Goal: Task Accomplishment & Management: Use online tool/utility

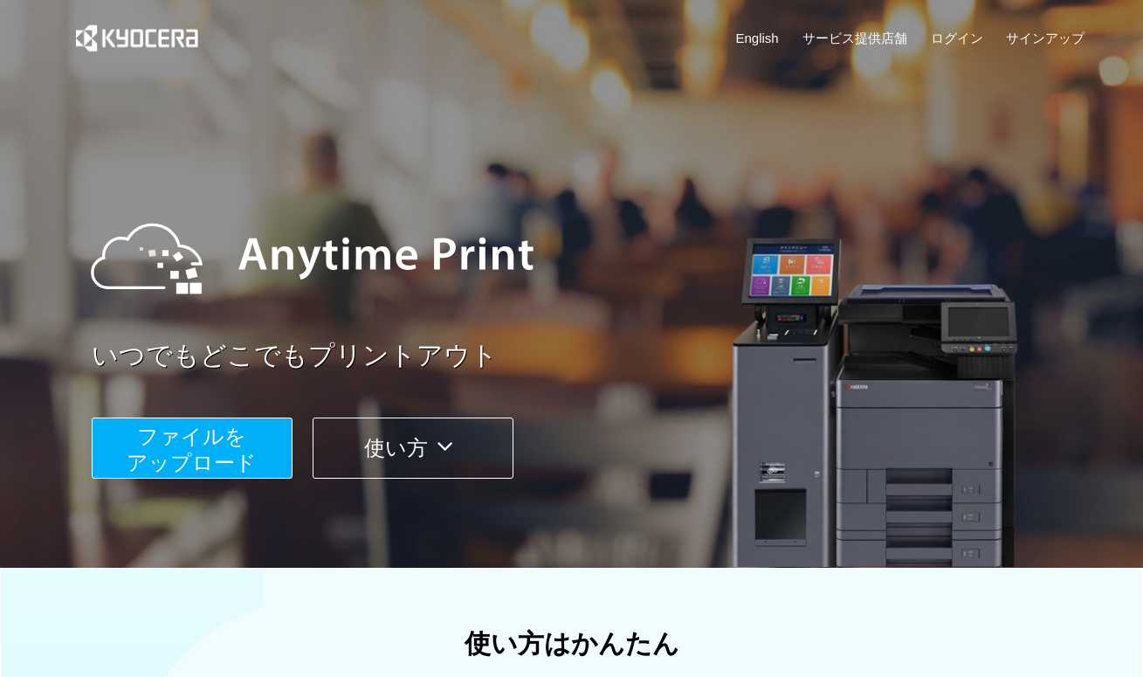
click at [204, 460] on span "ファイルを ​​アップロード" at bounding box center [192, 449] width 130 height 50
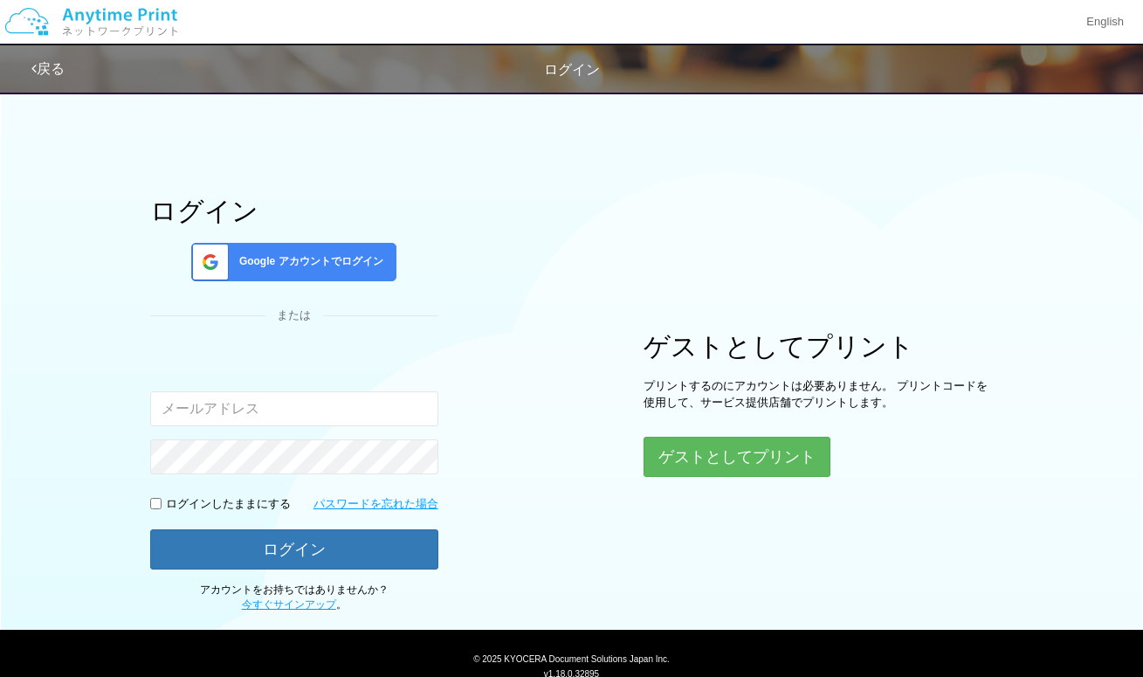
click at [676, 428] on div "ゲストとしてプリント プリントするのにアカウントは必要ありません。 プリントコードを使用して、サービス提供店舗でプリントします。 ゲストとしてプリント" at bounding box center [818, 404] width 349 height 145
click at [680, 446] on button "ゲストとしてプリント" at bounding box center [737, 457] width 187 height 40
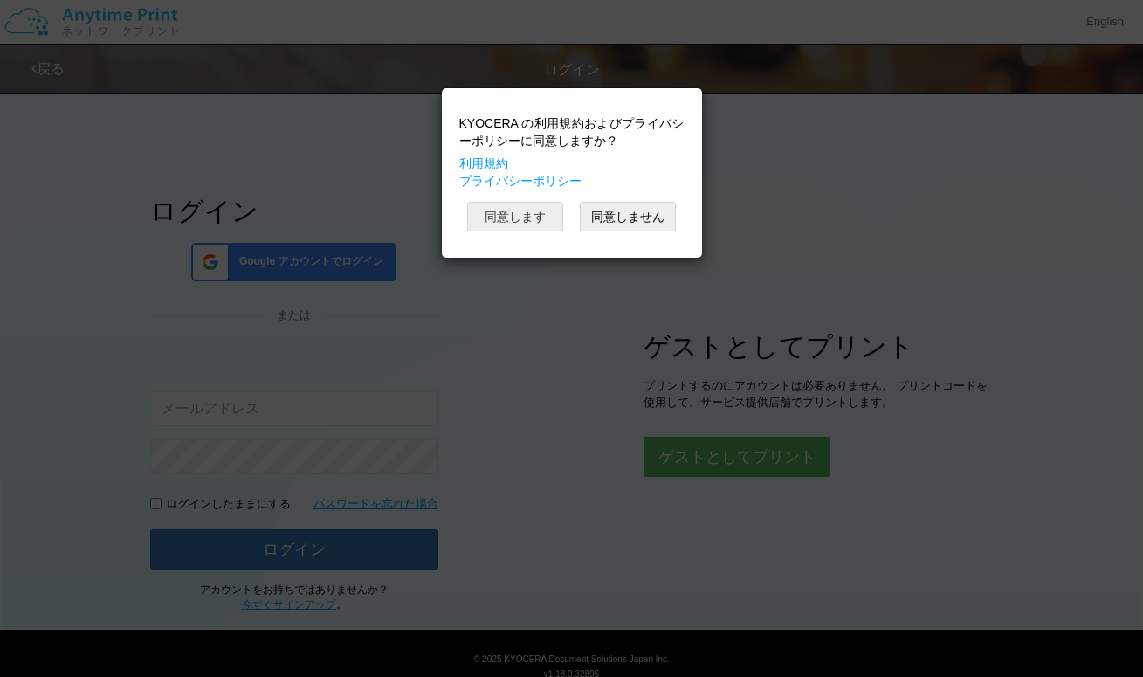
click at [528, 216] on button "同意します" at bounding box center [515, 217] width 96 height 30
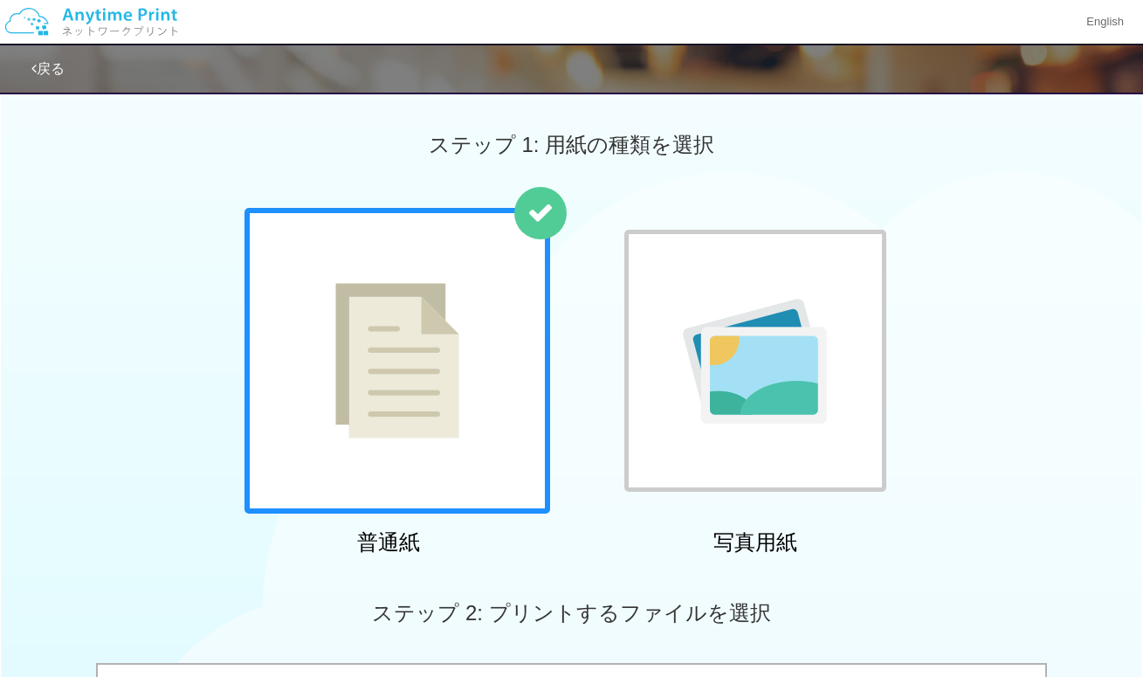
click at [468, 384] on div at bounding box center [398, 361] width 306 height 306
click at [546, 214] on icon at bounding box center [541, 213] width 26 height 26
click at [661, 273] on div at bounding box center [755, 361] width 262 height 262
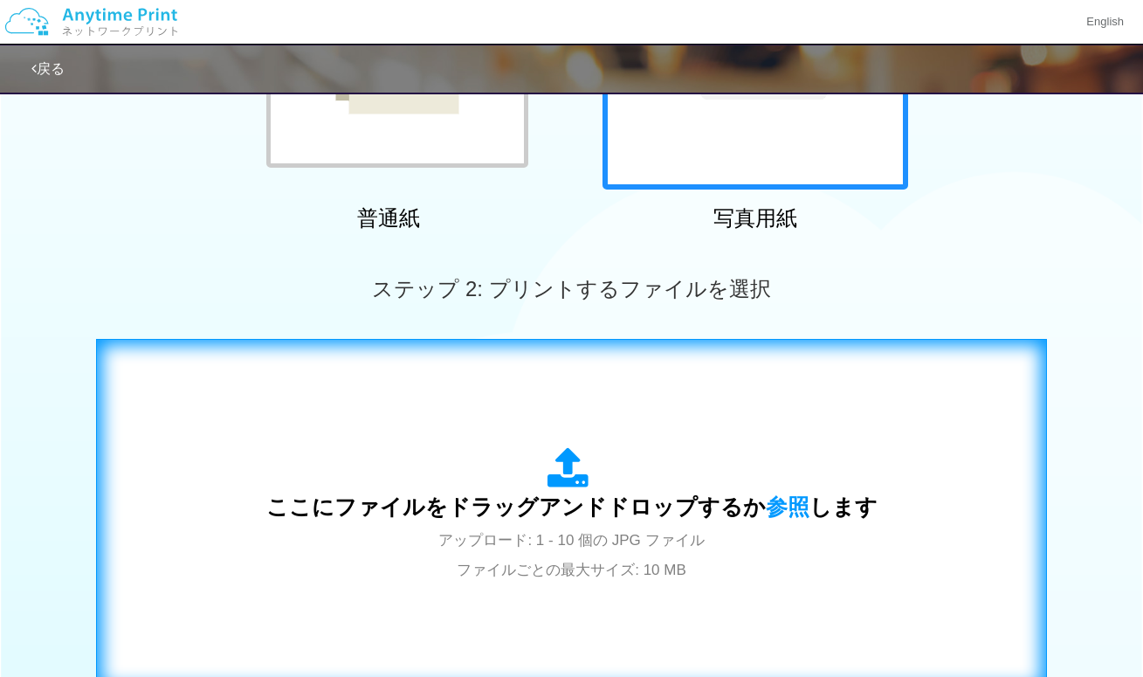
scroll to position [269, 0]
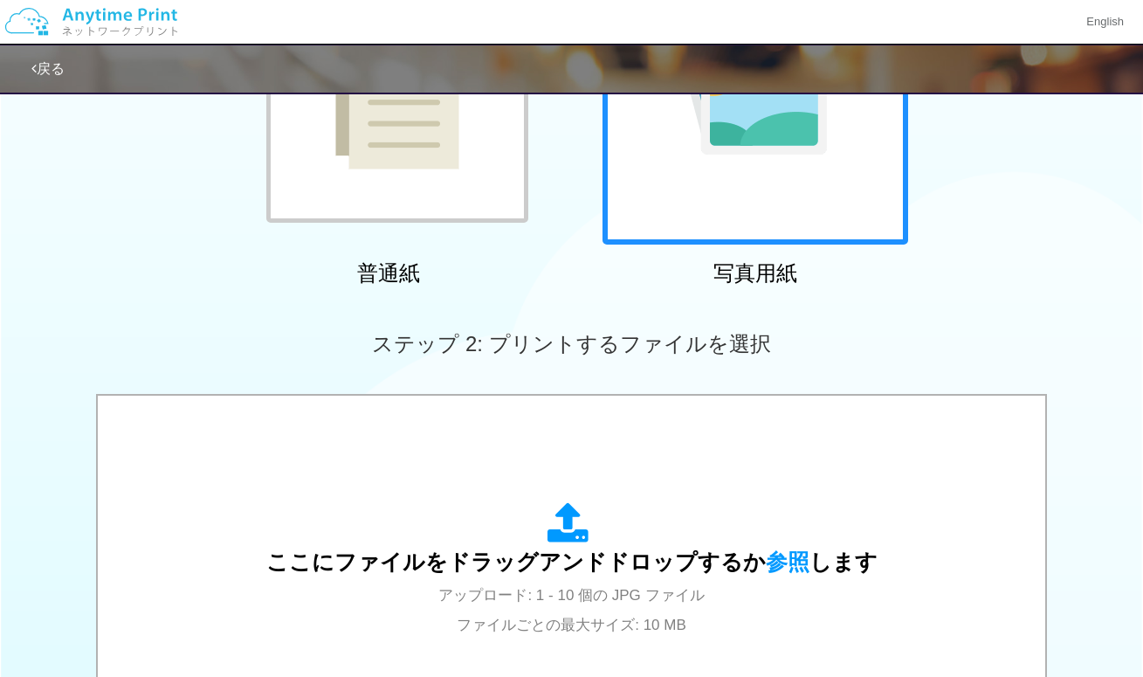
click at [453, 187] on div at bounding box center [397, 92] width 262 height 262
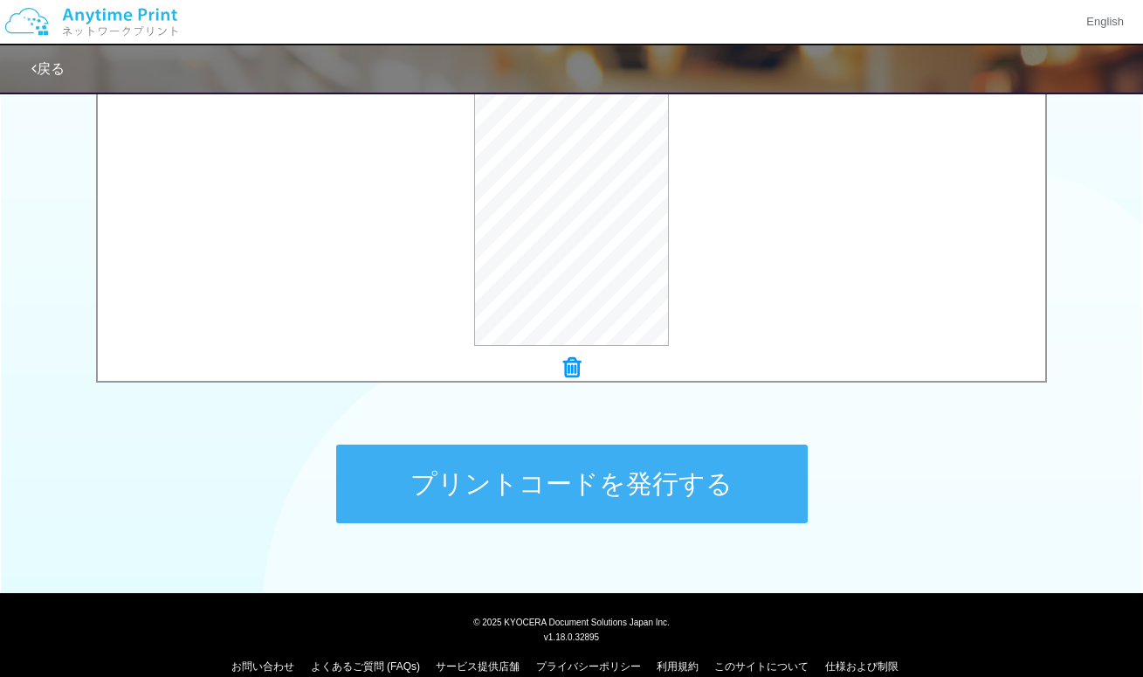
scroll to position [629, 0]
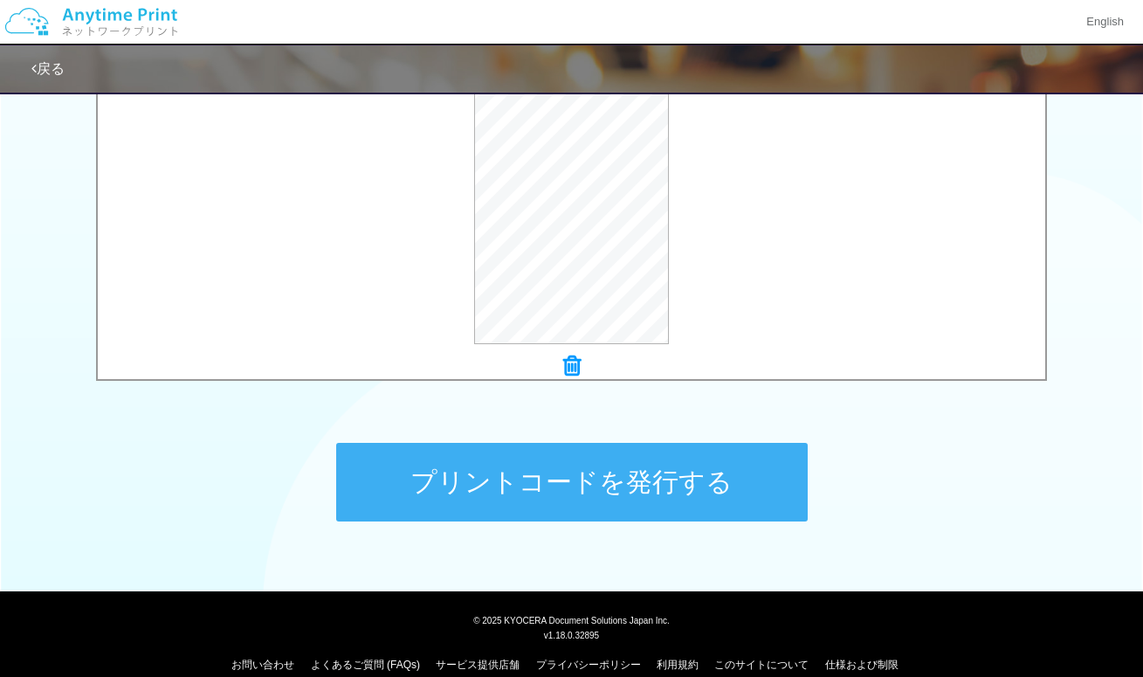
click at [562, 493] on button "プリントコードを発行する" at bounding box center [572, 482] width 472 height 79
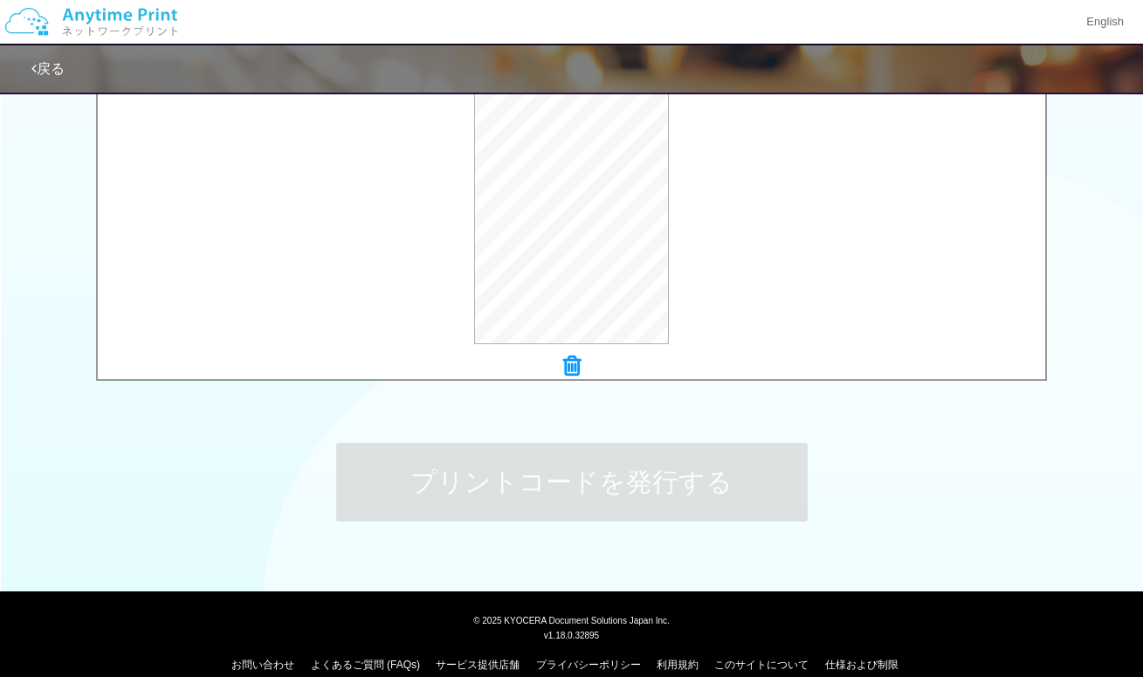
scroll to position [0, 0]
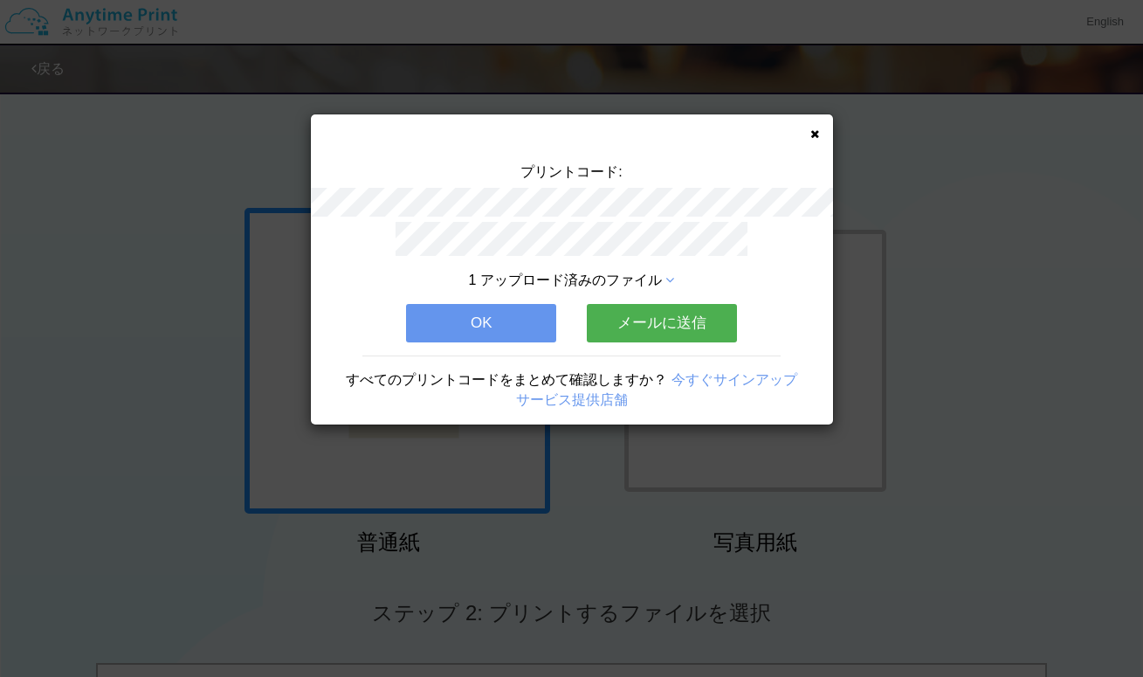
click at [667, 319] on button "メールに送信" at bounding box center [662, 323] width 150 height 38
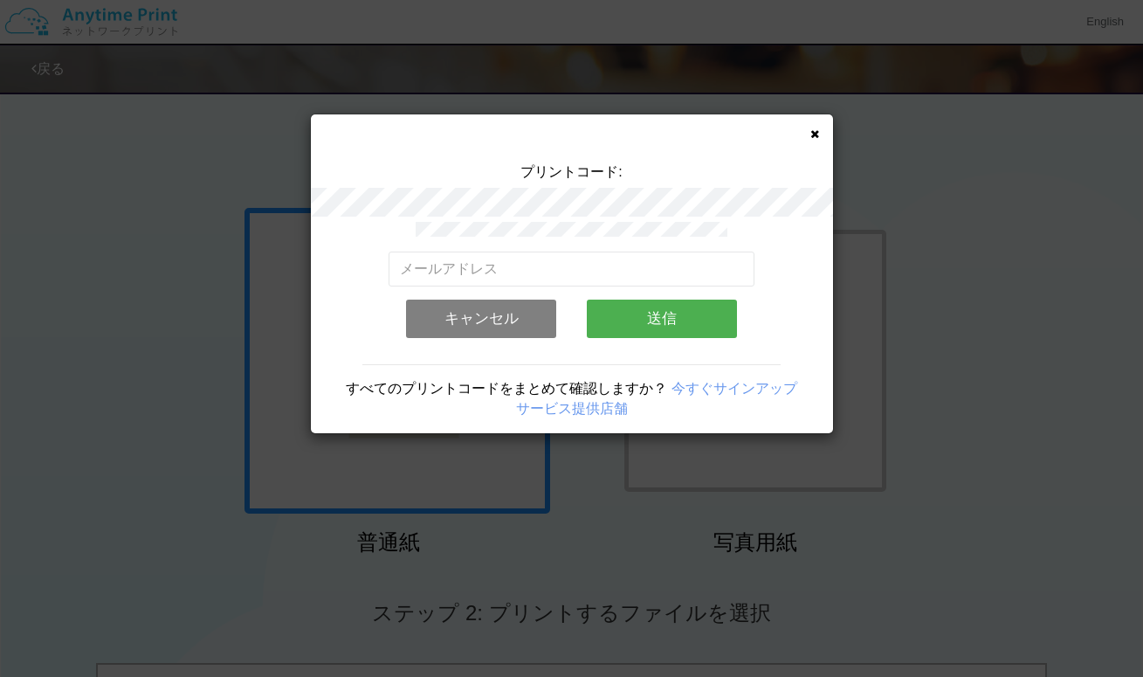
click at [811, 135] on icon at bounding box center [815, 133] width 9 height 11
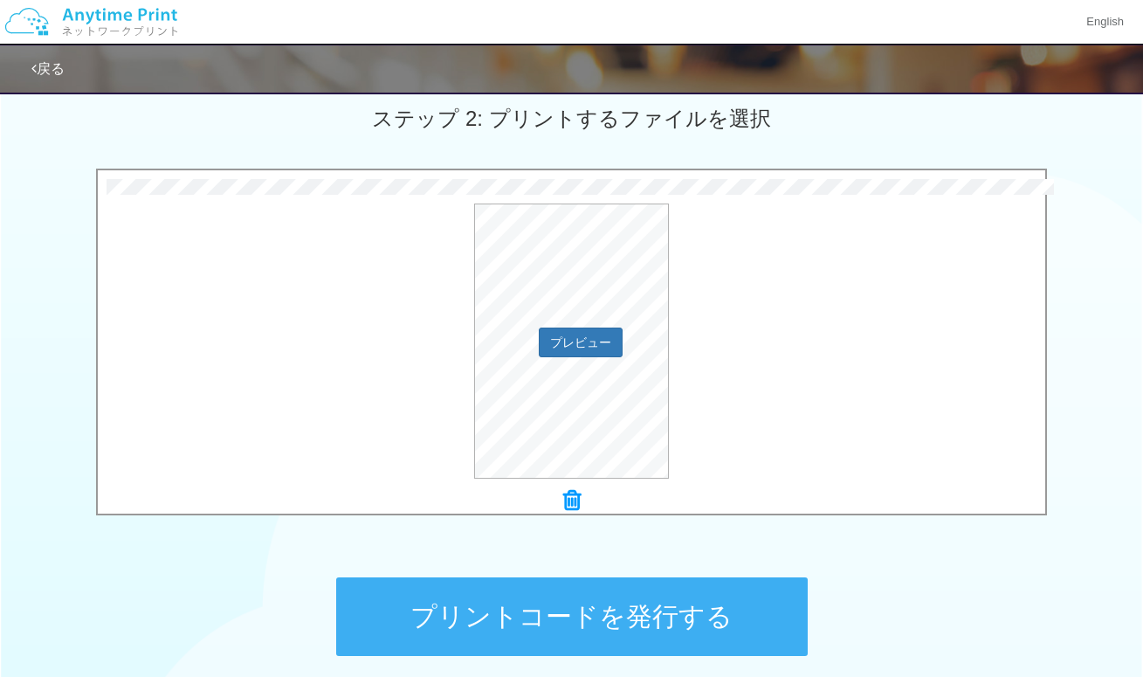
scroll to position [535, 0]
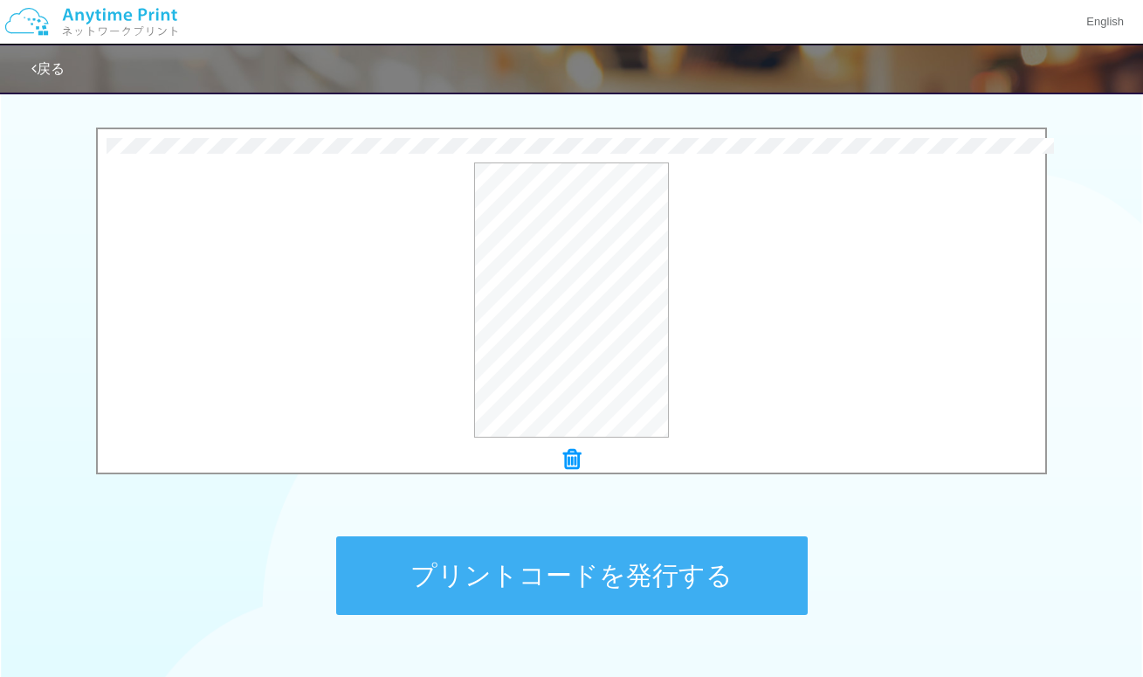
click at [479, 592] on button "プリントコードを発行する" at bounding box center [572, 575] width 472 height 79
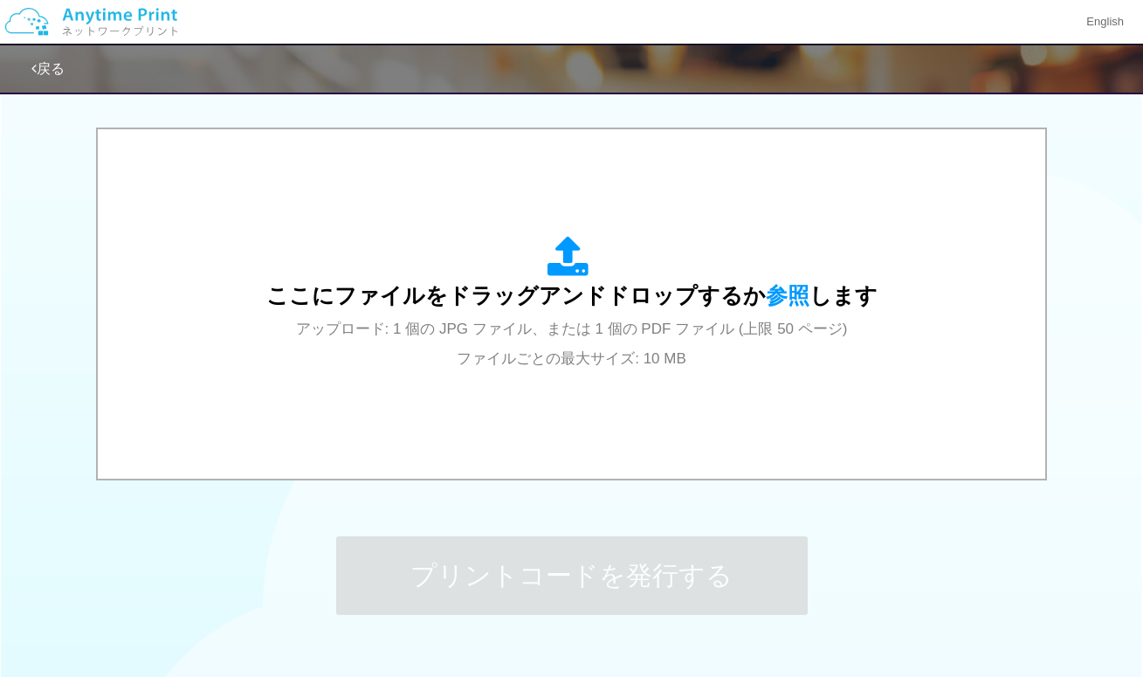
scroll to position [0, 0]
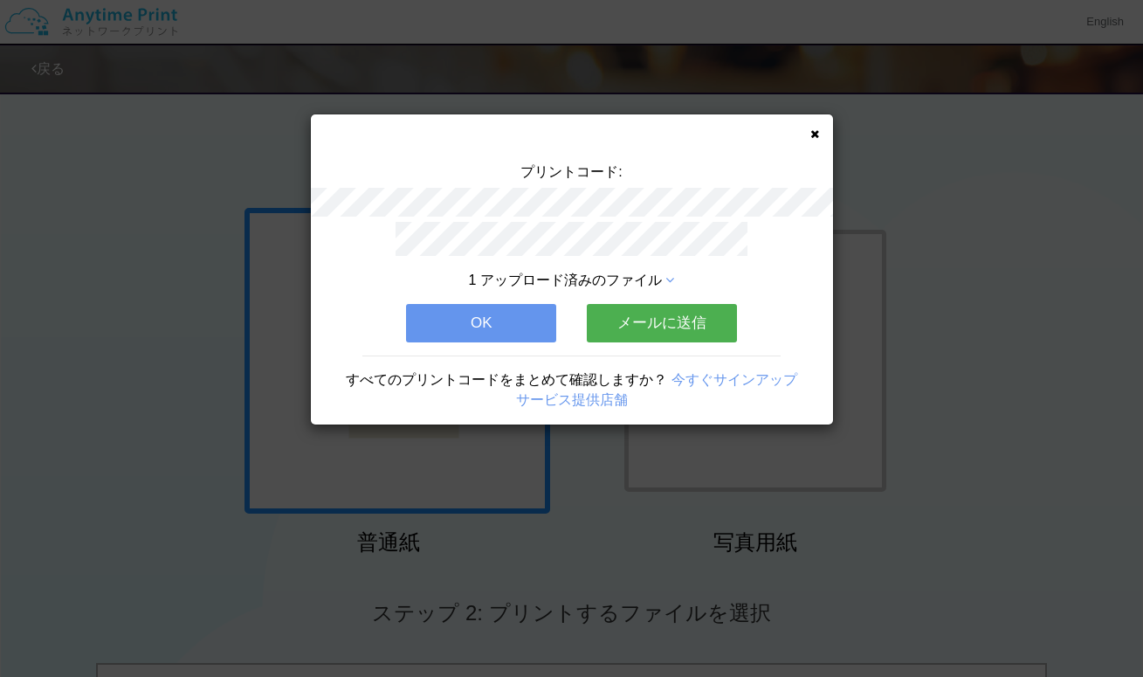
click at [514, 328] on button "OK" at bounding box center [481, 323] width 150 height 38
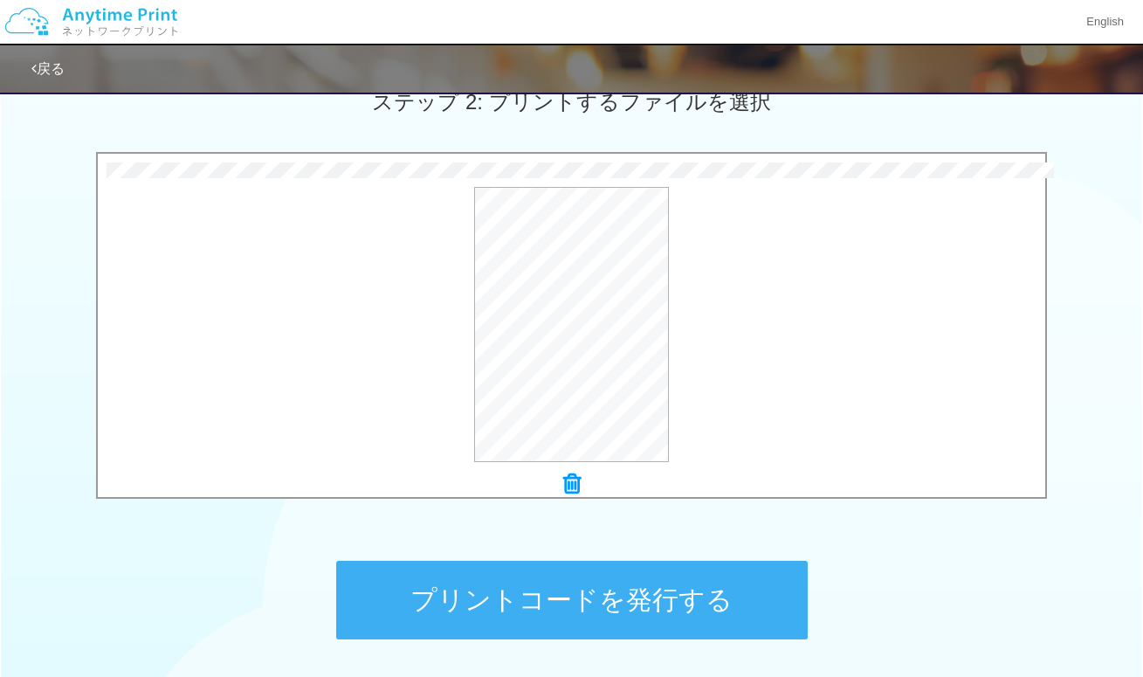
scroll to position [514, 0]
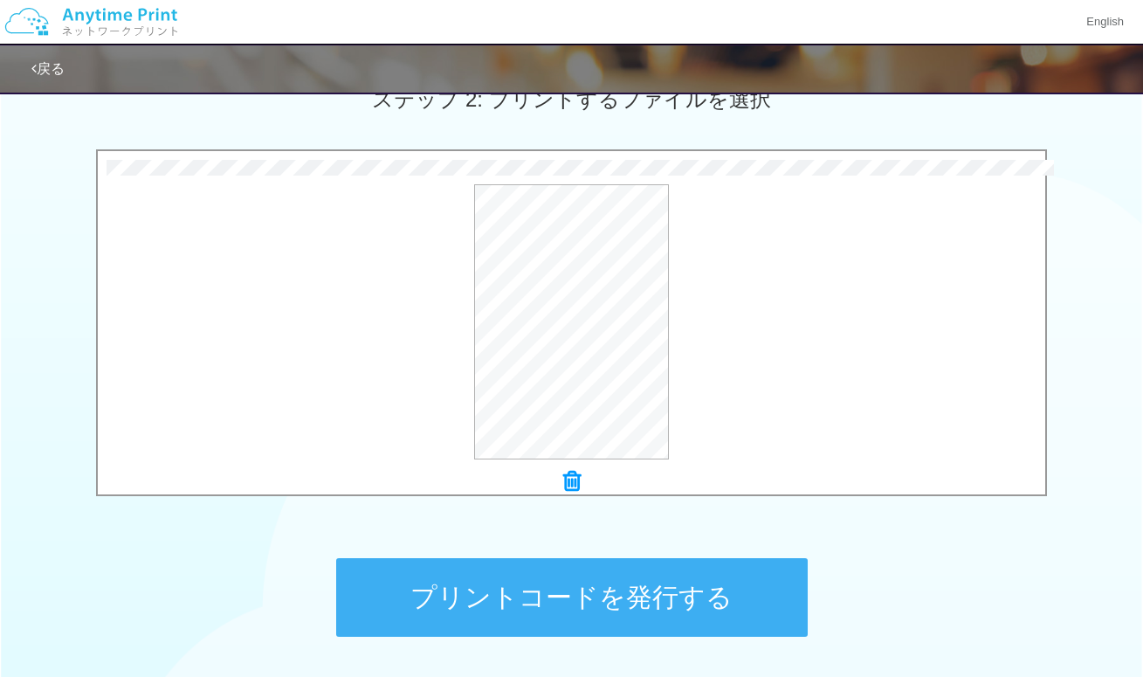
click at [466, 583] on button "プリントコードを発行する" at bounding box center [572, 597] width 472 height 79
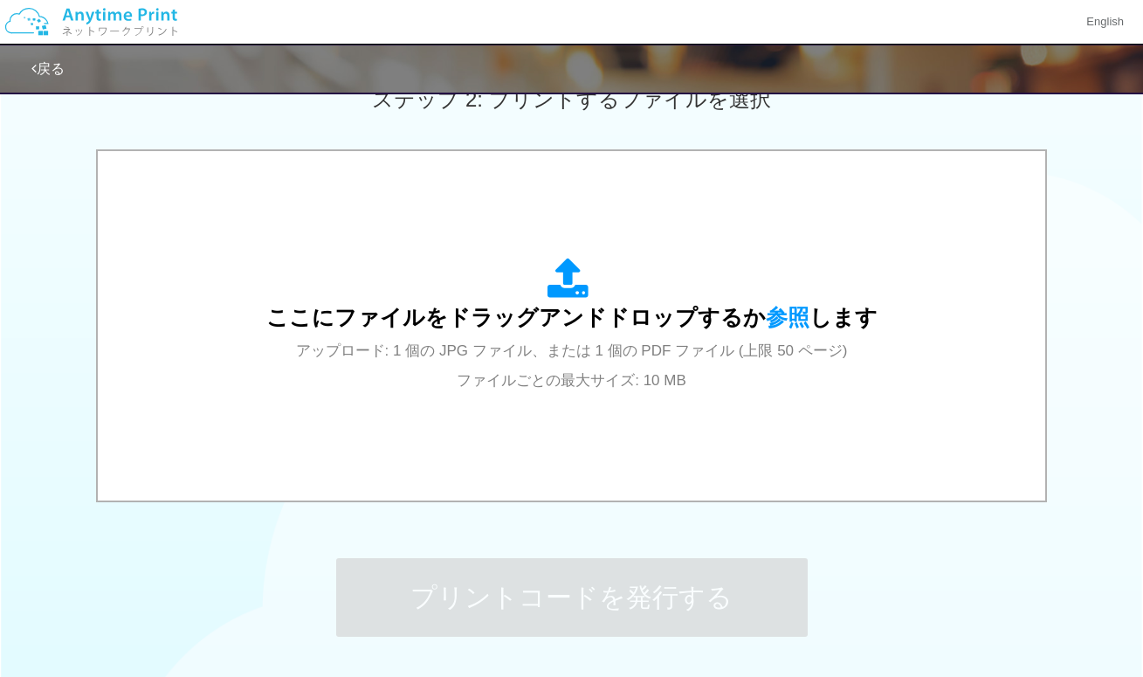
scroll to position [0, 0]
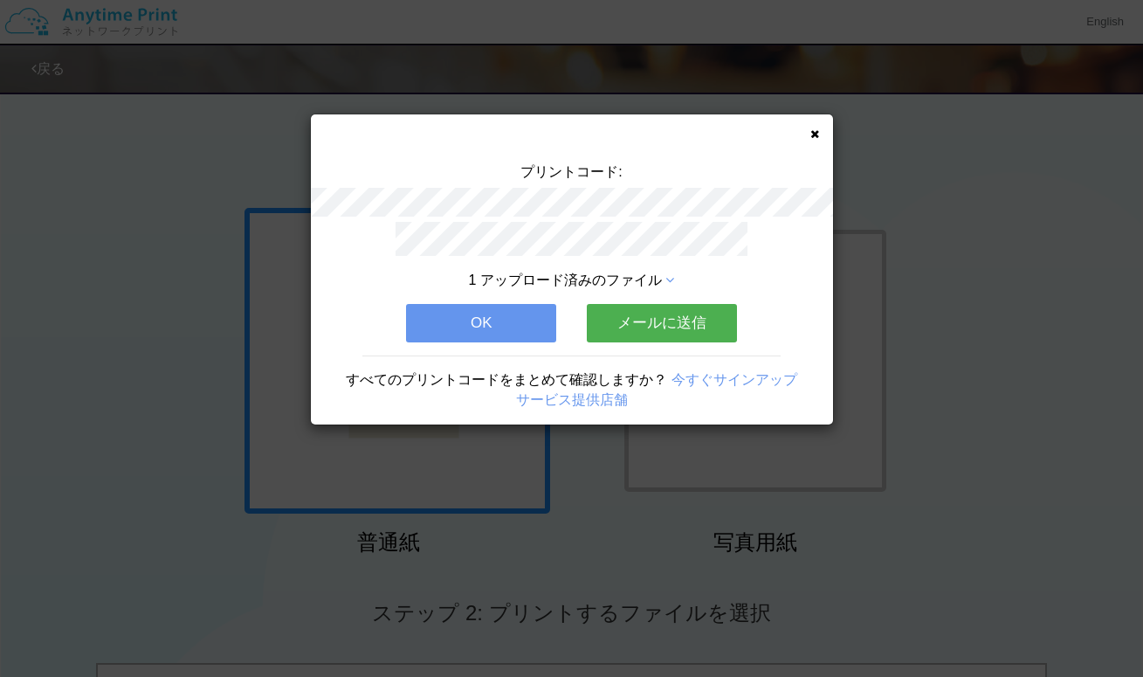
click at [516, 328] on button "OK" at bounding box center [481, 323] width 150 height 38
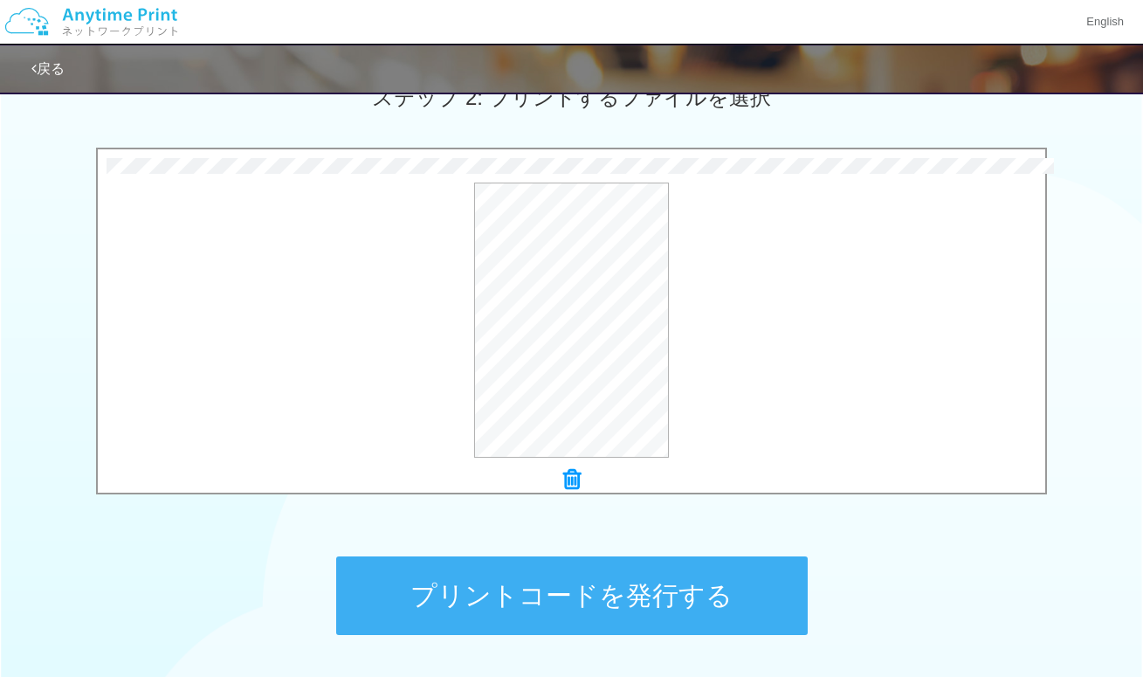
scroll to position [562, 0]
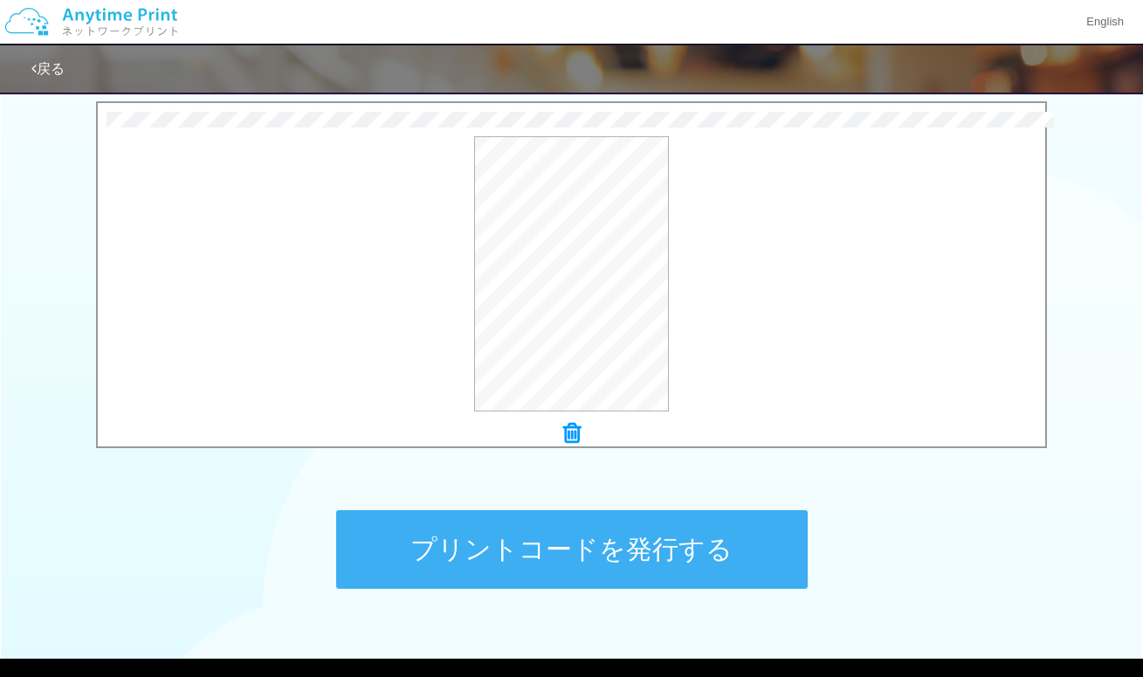
click at [493, 562] on button "プリントコードを発行する" at bounding box center [572, 549] width 472 height 79
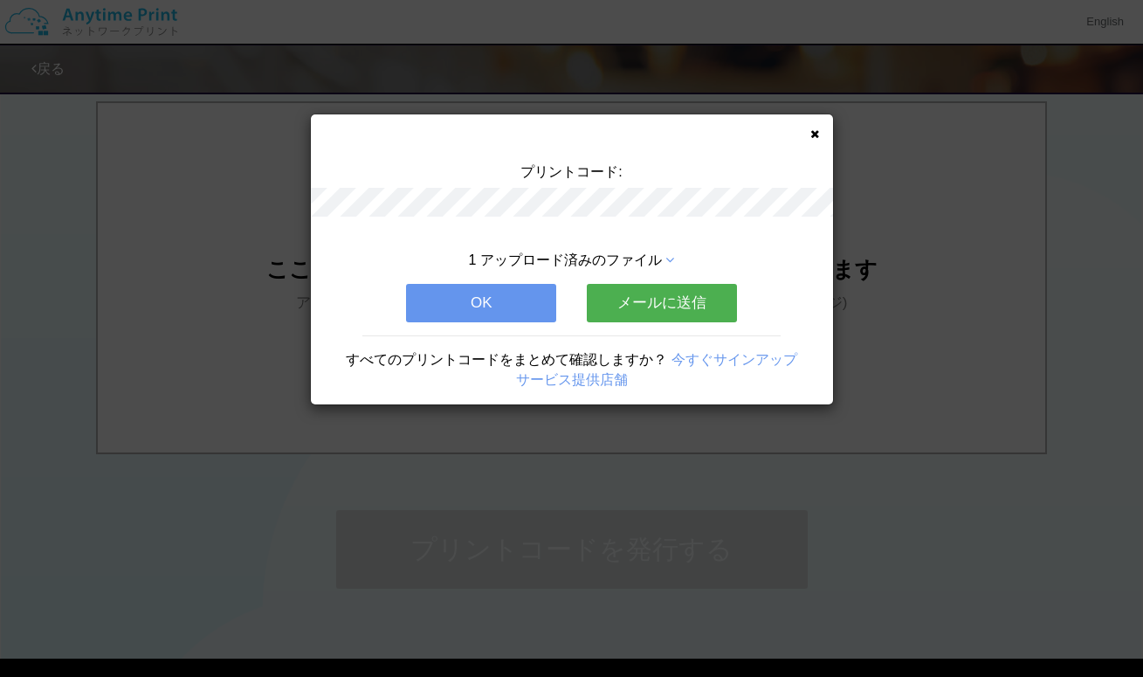
scroll to position [0, 0]
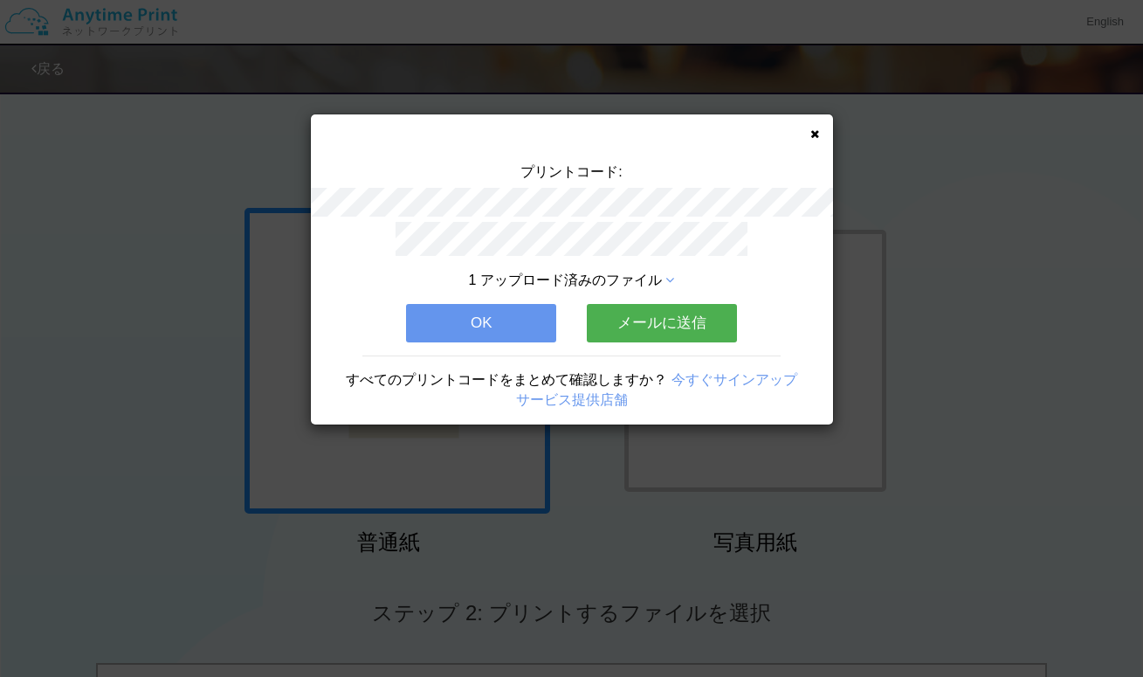
click at [493, 315] on button "OK" at bounding box center [481, 323] width 150 height 38
